Goal: Navigation & Orientation: Find specific page/section

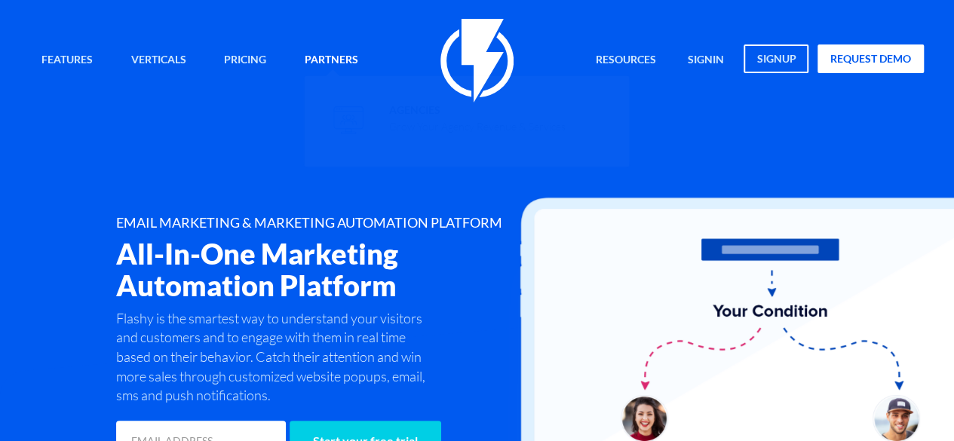
click at [351, 66] on link "Partners" at bounding box center [331, 60] width 76 height 32
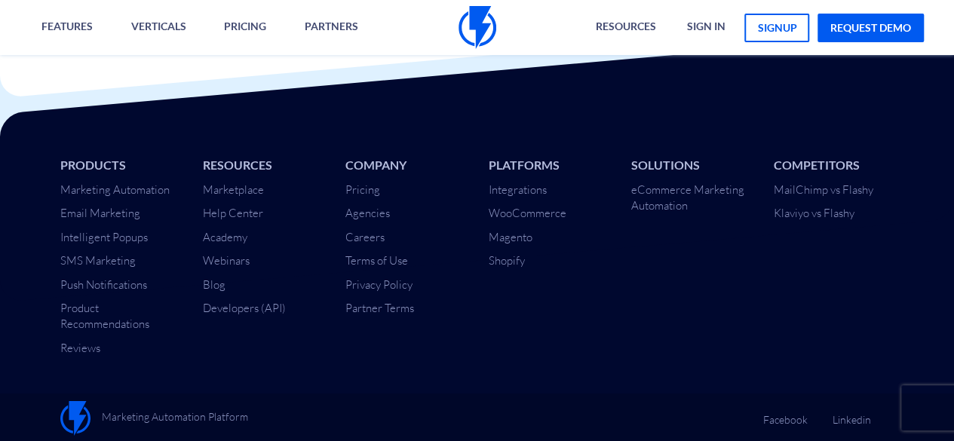
scroll to position [5143, 0]
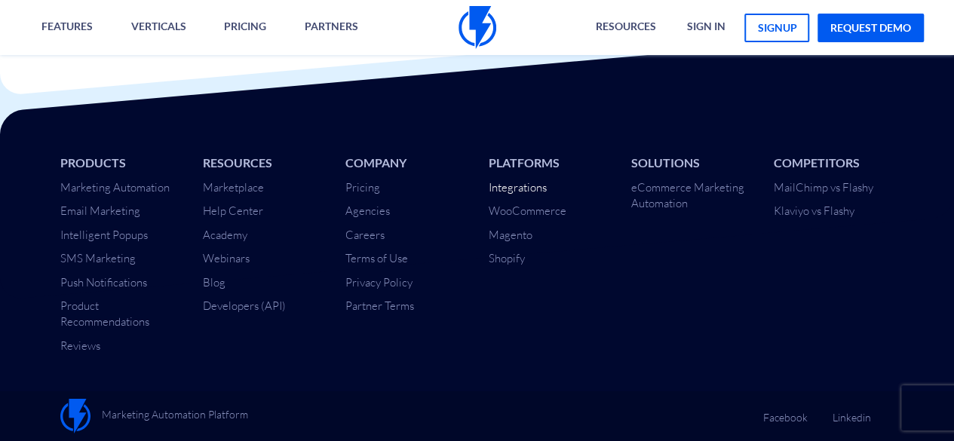
click at [519, 186] on link "Integrations" at bounding box center [517, 187] width 58 height 14
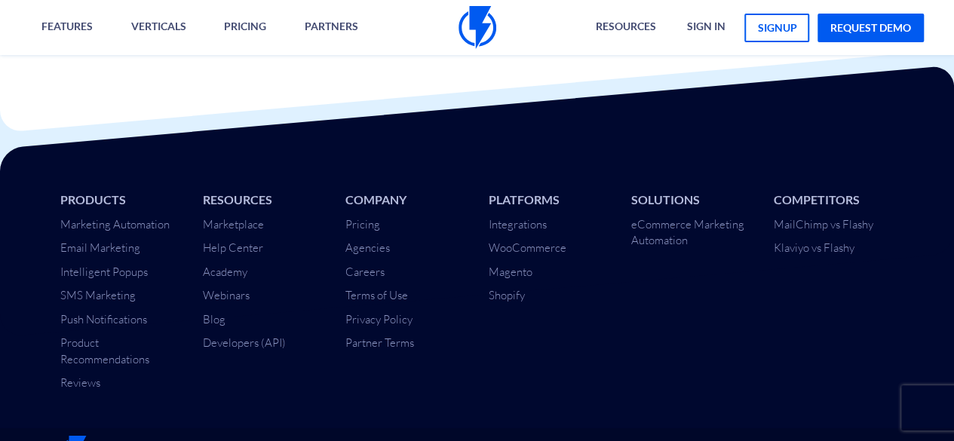
scroll to position [1895, 0]
